Goal: Navigation & Orientation: Find specific page/section

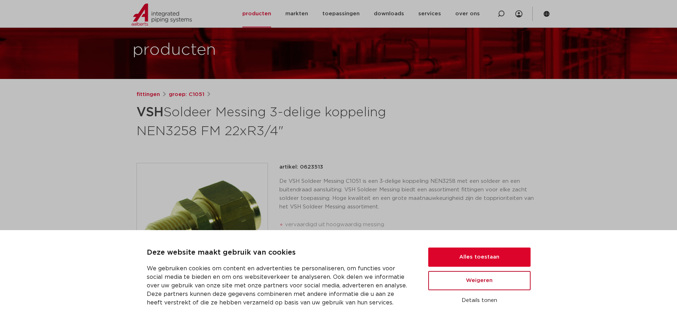
click at [485, 284] on button "Weigeren" at bounding box center [479, 280] width 102 height 19
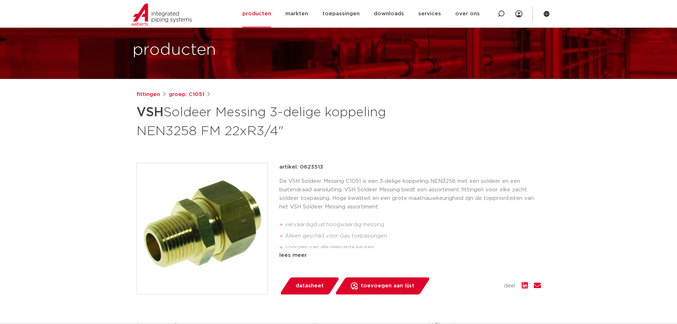
scroll to position [71, 0]
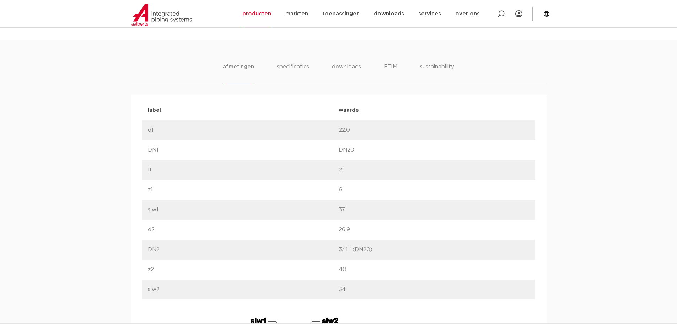
drag, startPoint x: 37, startPoint y: 152, endPoint x: 45, endPoint y: 140, distance: 14.1
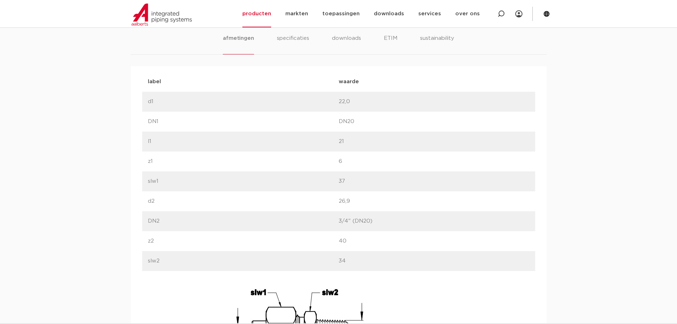
scroll to position [451, 0]
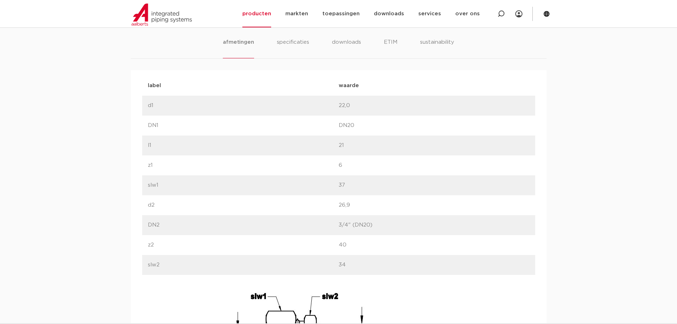
drag, startPoint x: 166, startPoint y: 104, endPoint x: 135, endPoint y: 103, distance: 30.9
click at [135, 103] on div "label waarde label d1 waarde 22,0" at bounding box center [339, 251] width 416 height 362
drag, startPoint x: 357, startPoint y: 107, endPoint x: 149, endPoint y: 103, distance: 208.8
click at [149, 103] on div "label d1 waarde 22,0" at bounding box center [338, 106] width 393 height 20
drag, startPoint x: 363, startPoint y: 209, endPoint x: 136, endPoint y: 201, distance: 227.3
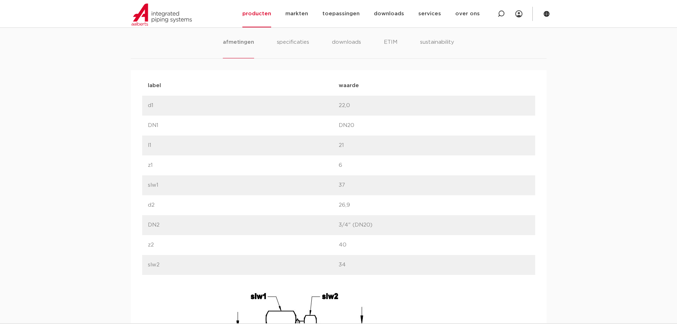
click at [136, 201] on div "label waarde label d1 waarde 22,0" at bounding box center [339, 251] width 416 height 362
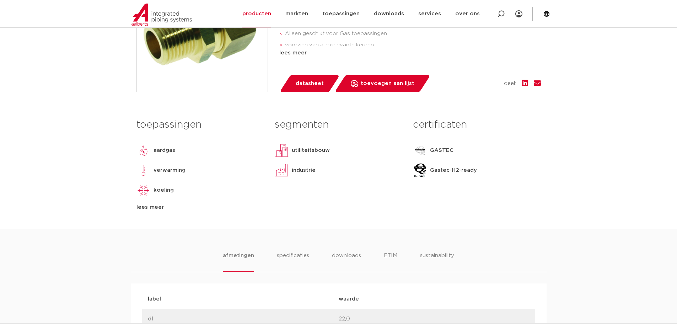
scroll to position [0, 0]
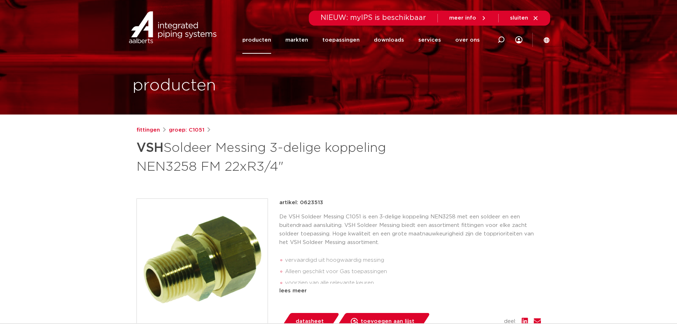
click at [262, 43] on link "producten" at bounding box center [257, 39] width 29 height 27
